Goal: Find contact information: Find contact information

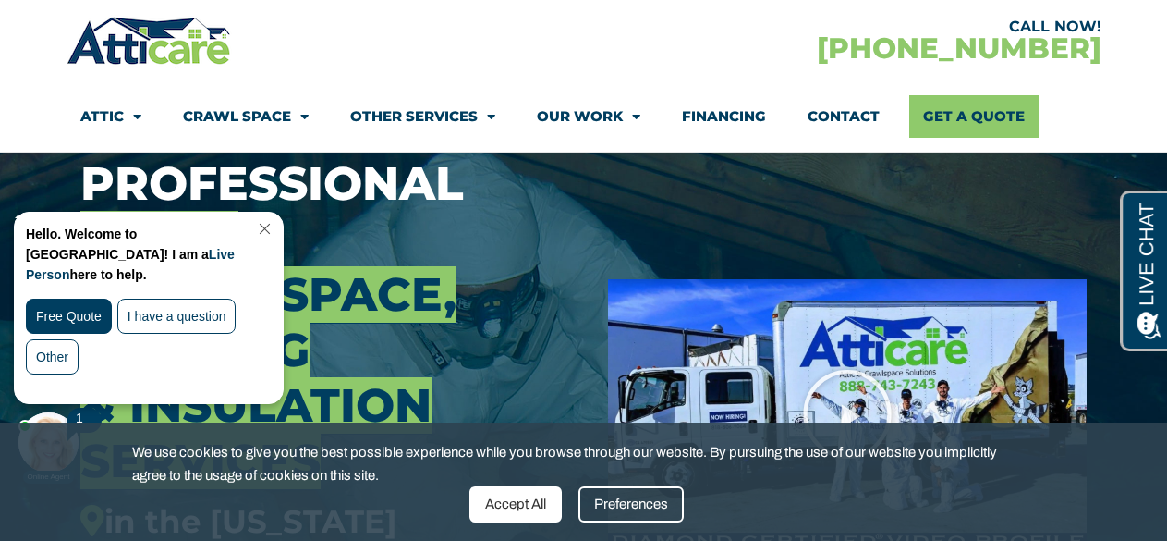
scroll to position [160, 0]
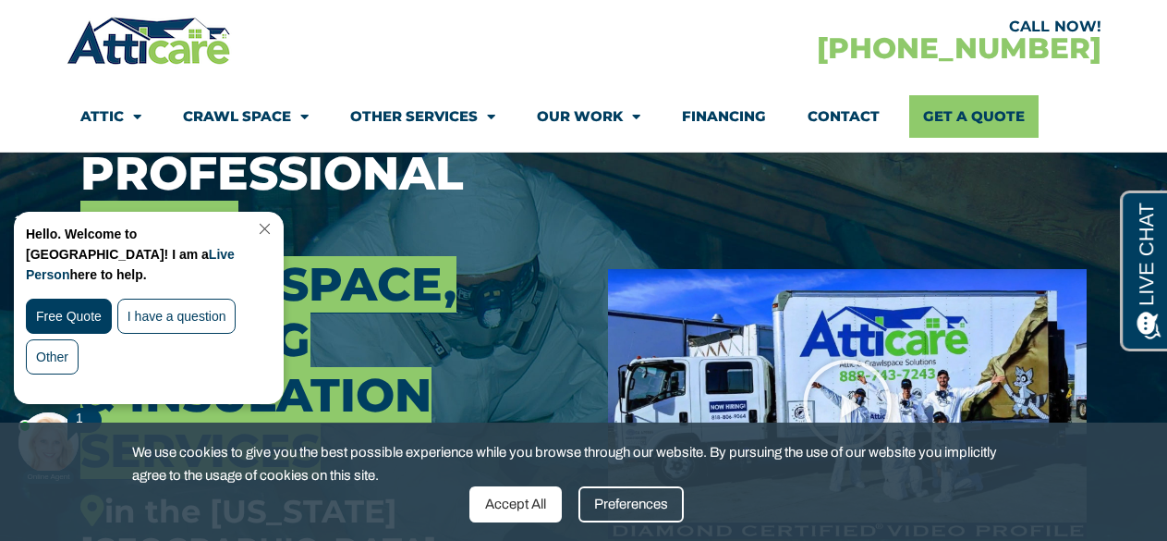
click at [701, 141] on section "Attic Attic Cleaning Rodent Proofing Air Sealing Insulation Whole House Fan Air…" at bounding box center [584, 116] width 1035 height 70
click at [262, 18] on link at bounding box center [583, 270] width 1167 height 541
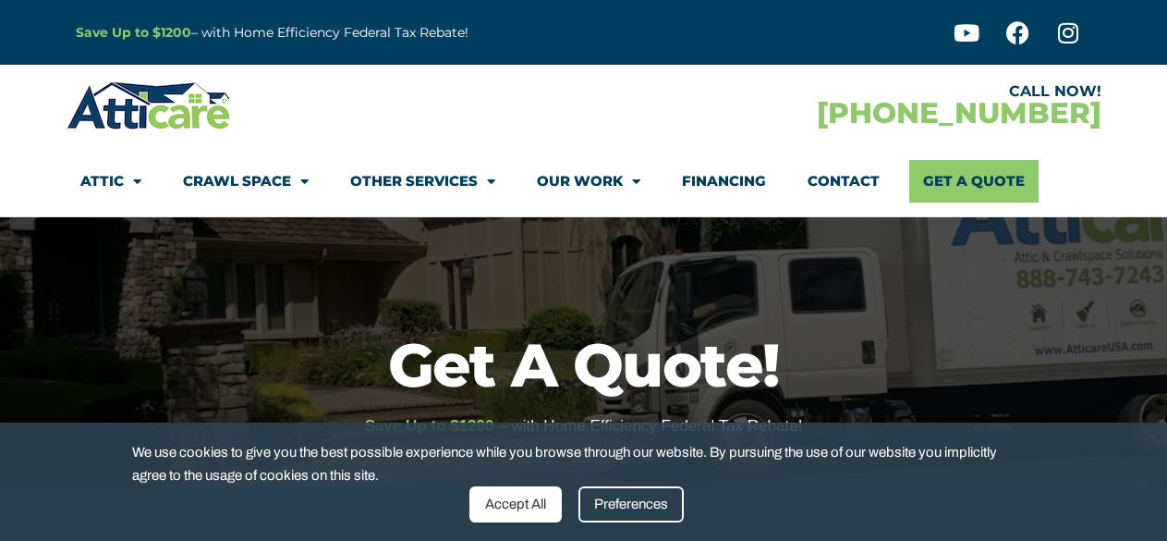
scroll to position [9, 0]
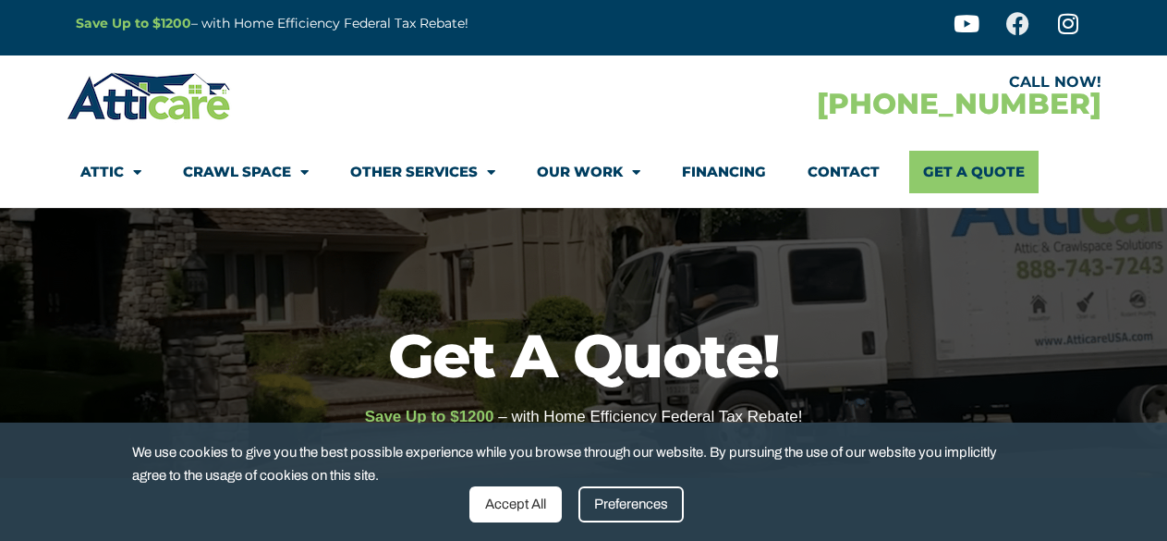
click at [1007, 14] on icon at bounding box center [1018, 23] width 23 height 23
